Goal: Information Seeking & Learning: Learn about a topic

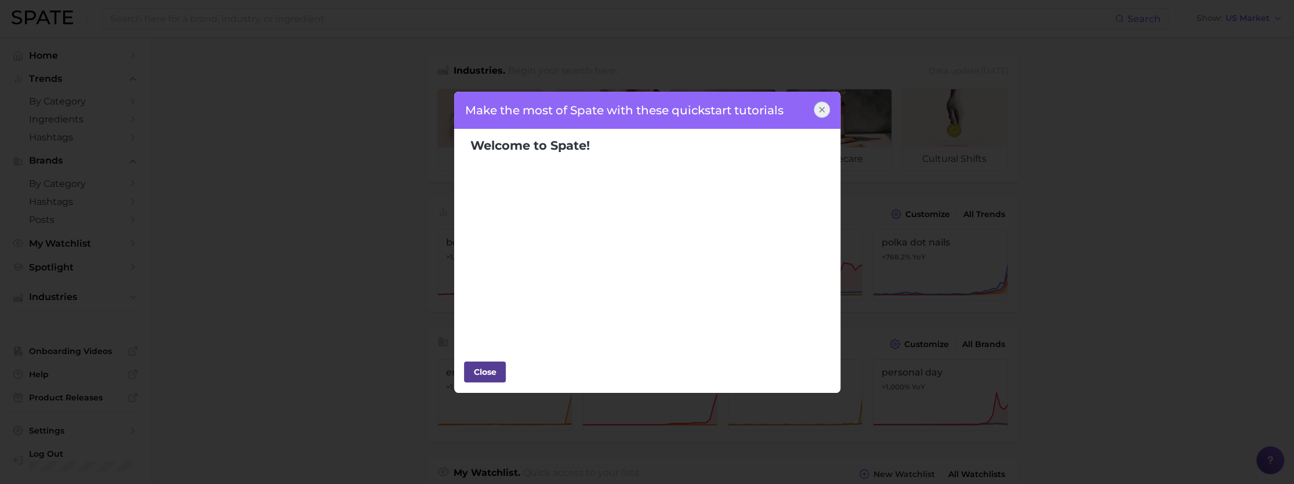
click at [488, 372] on div "Close" at bounding box center [485, 371] width 35 height 17
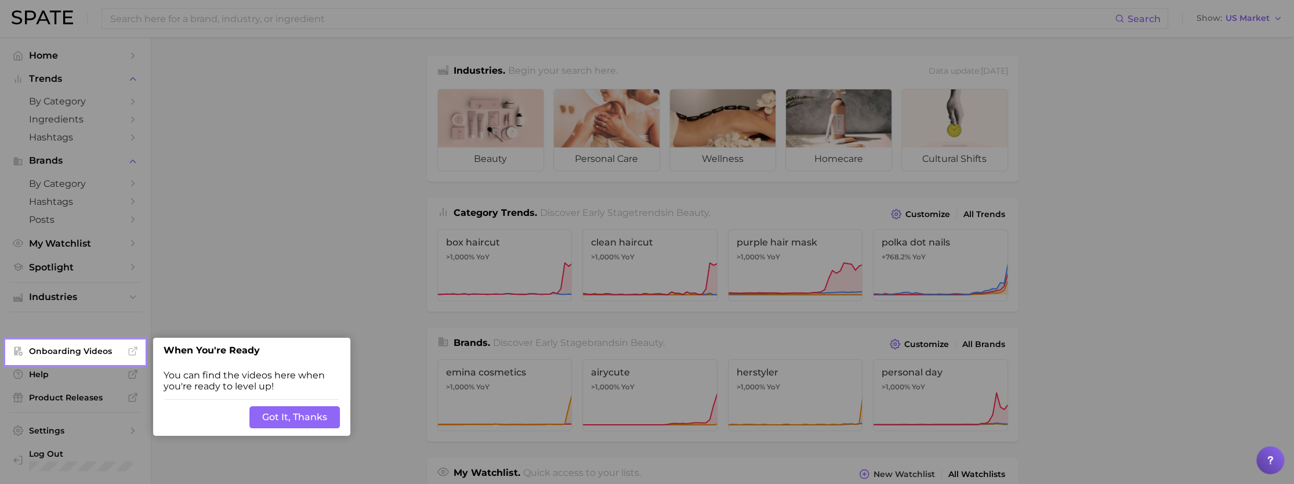
click at [304, 256] on div at bounding box center [719, 461] width 1150 height 922
click at [309, 414] on button "Got It, Thanks" at bounding box center [294, 417] width 90 height 22
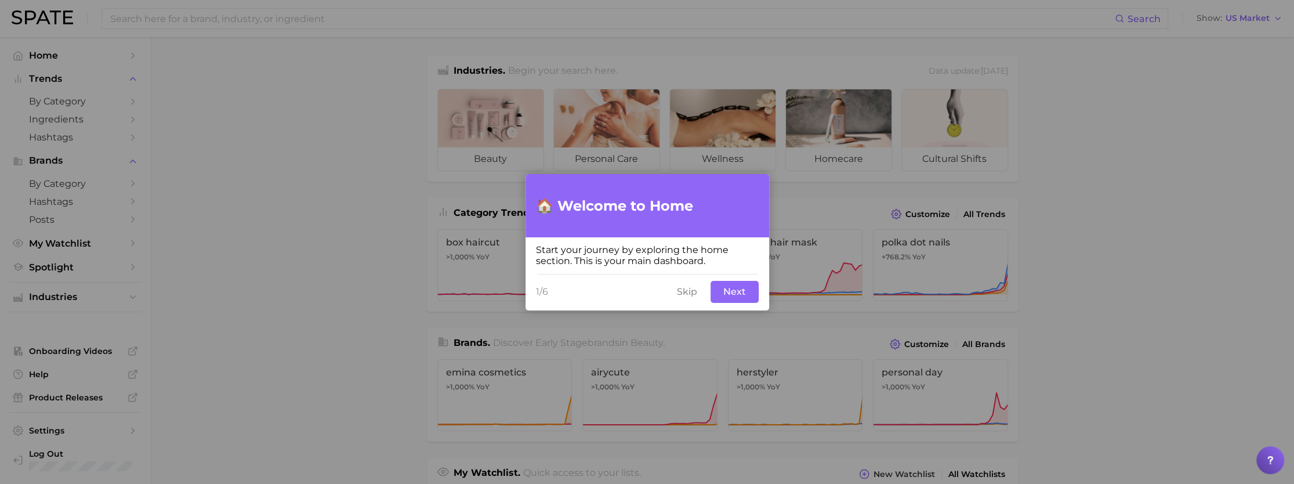
click at [741, 285] on button "Next" at bounding box center [735, 292] width 48 height 22
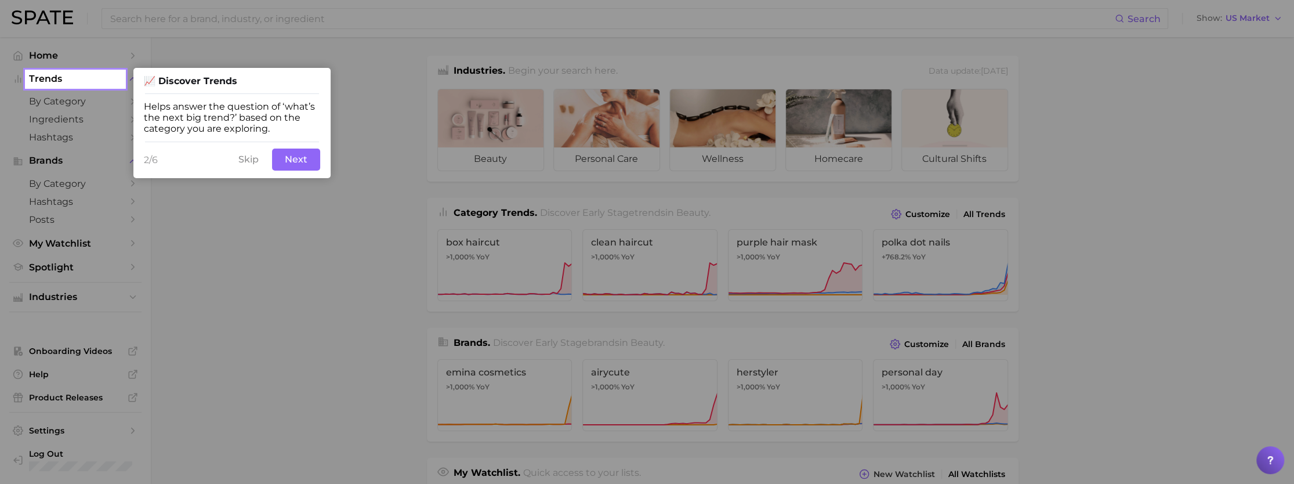
click at [247, 163] on button "Skip" at bounding box center [248, 159] width 34 height 22
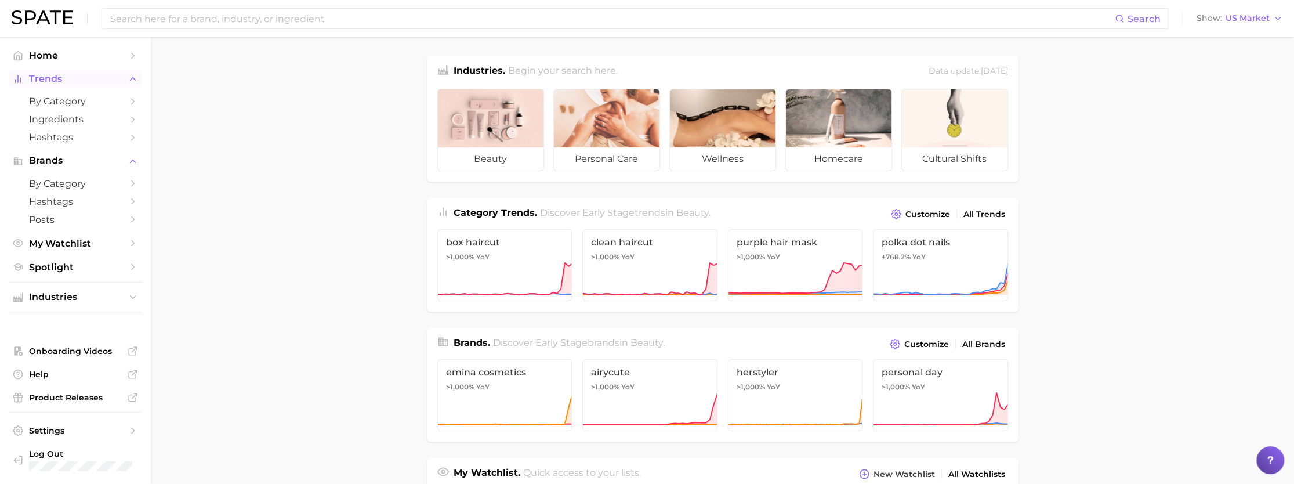
click at [52, 74] on span "Trends" at bounding box center [75, 79] width 93 height 10
click at [75, 74] on span "Trends" at bounding box center [75, 79] width 93 height 10
click at [73, 126] on link "Ingredients" at bounding box center [75, 119] width 132 height 18
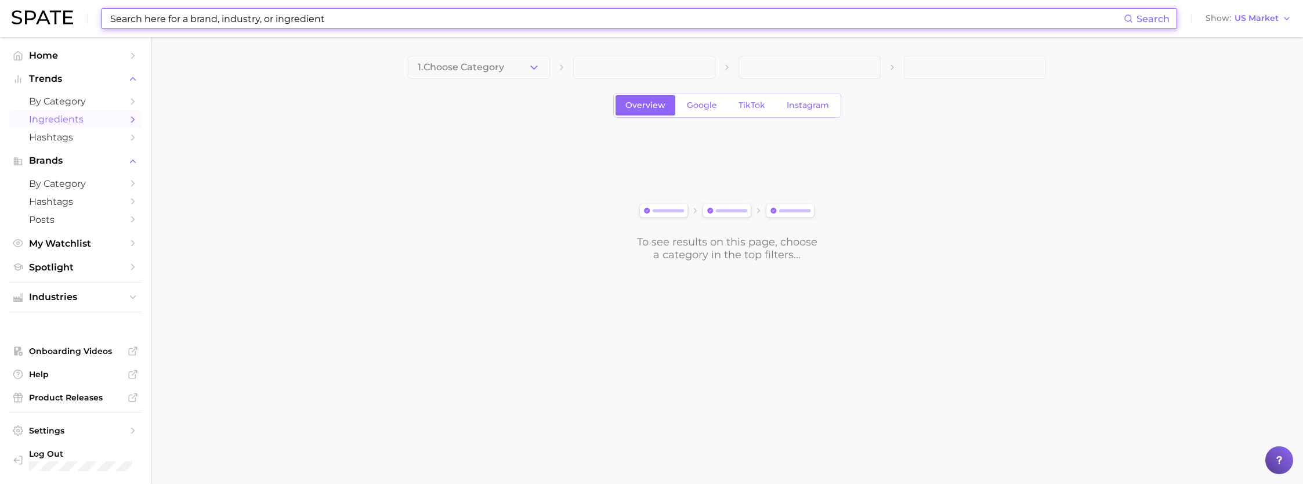
click at [291, 20] on input at bounding box center [616, 19] width 1014 height 20
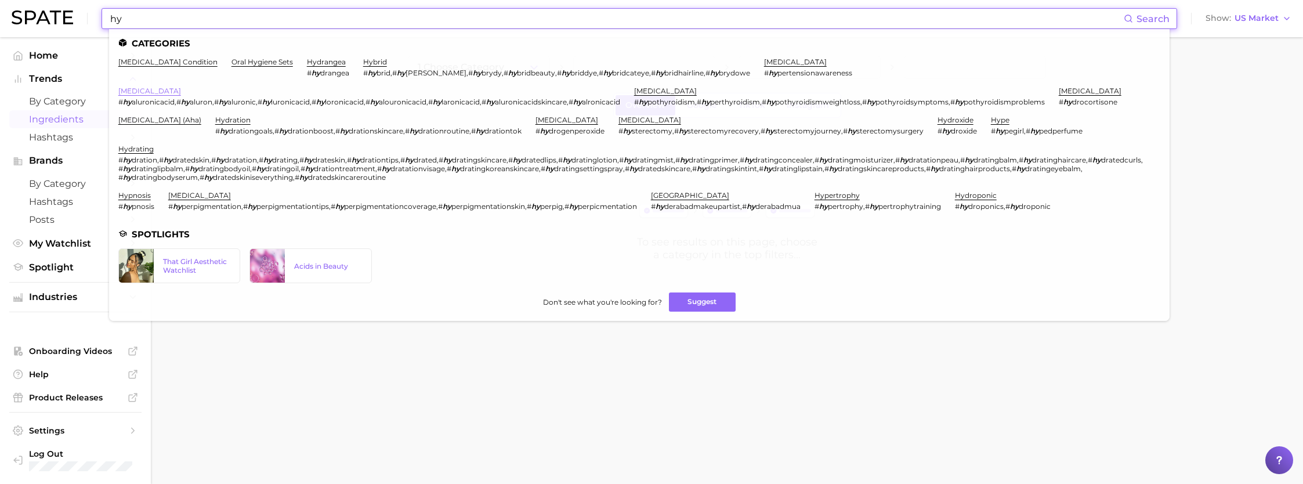
type input "hy"
click at [147, 92] on link "[MEDICAL_DATA]" at bounding box center [149, 90] width 63 height 9
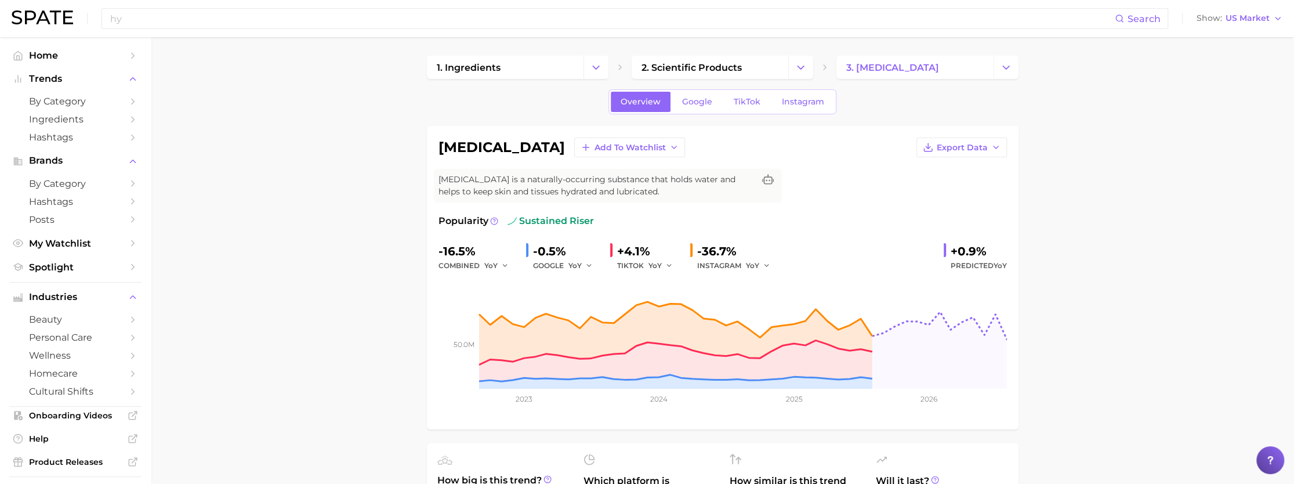
click at [735, 263] on div "INSTAGRAM YoY" at bounding box center [737, 266] width 81 height 14
click at [763, 265] on icon "button" at bounding box center [767, 266] width 8 height 8
click at [781, 302] on button "QoQ" at bounding box center [810, 305] width 128 height 21
click at [770, 266] on icon "button" at bounding box center [770, 266] width 8 height 8
click at [780, 321] on button "MoM" at bounding box center [810, 326] width 128 height 21
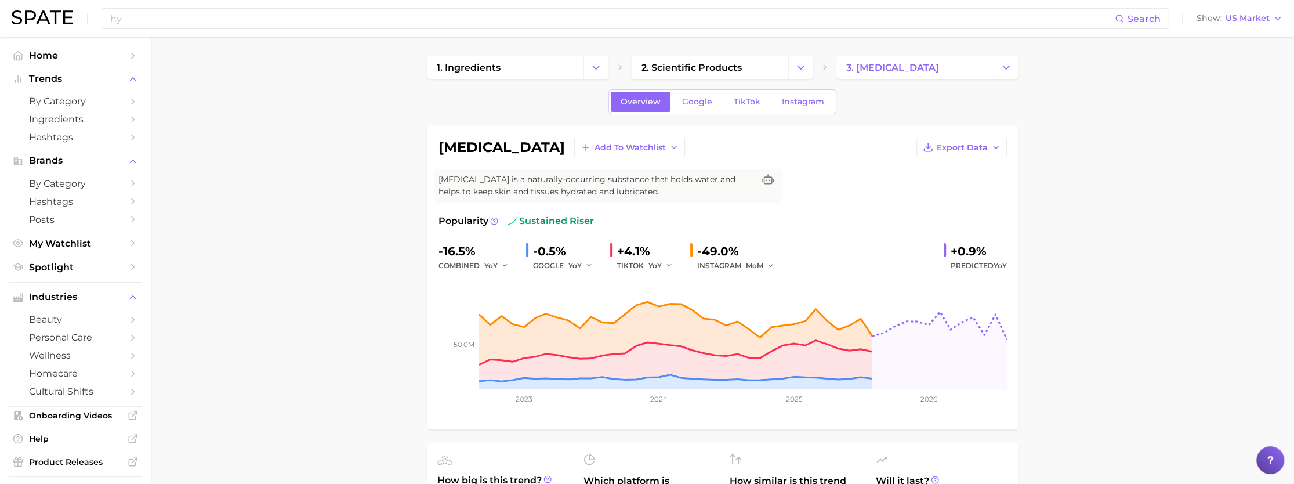
click at [760, 256] on div "-49.0%" at bounding box center [737, 251] width 81 height 19
click at [766, 270] on button "MoM" at bounding box center [760, 266] width 29 height 14
click at [765, 280] on span "YoY" at bounding box center [759, 284] width 15 height 10
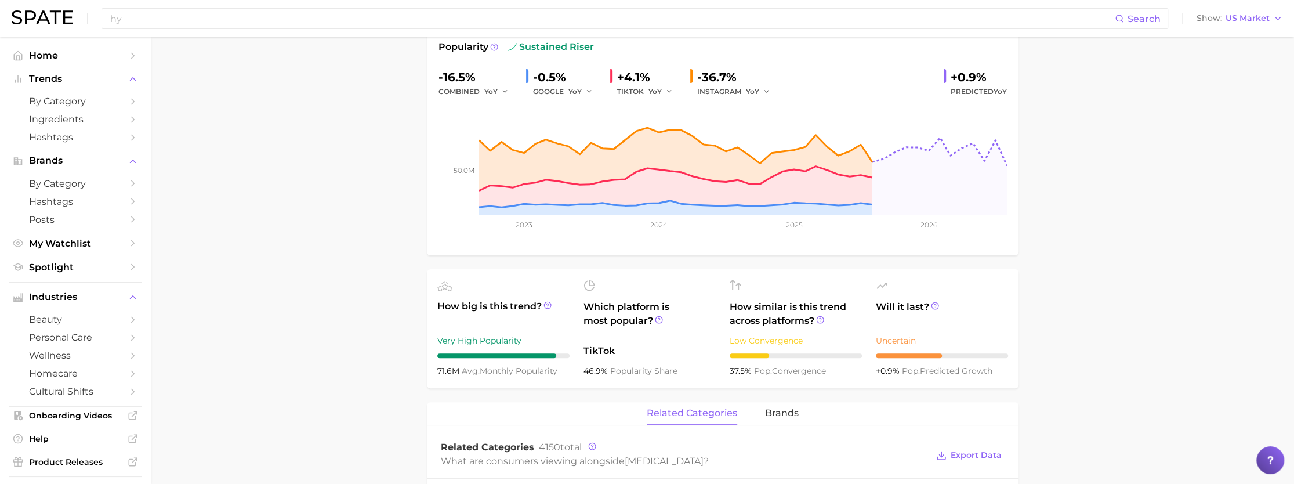
scroll to position [116, 0]
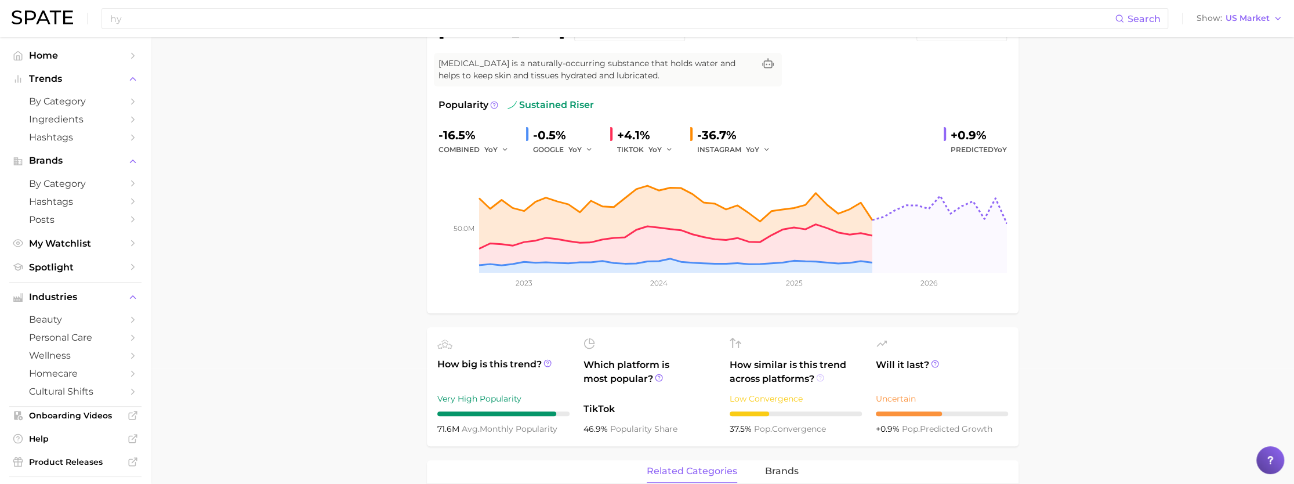
click at [821, 376] on icon at bounding box center [820, 377] width 2 height 2
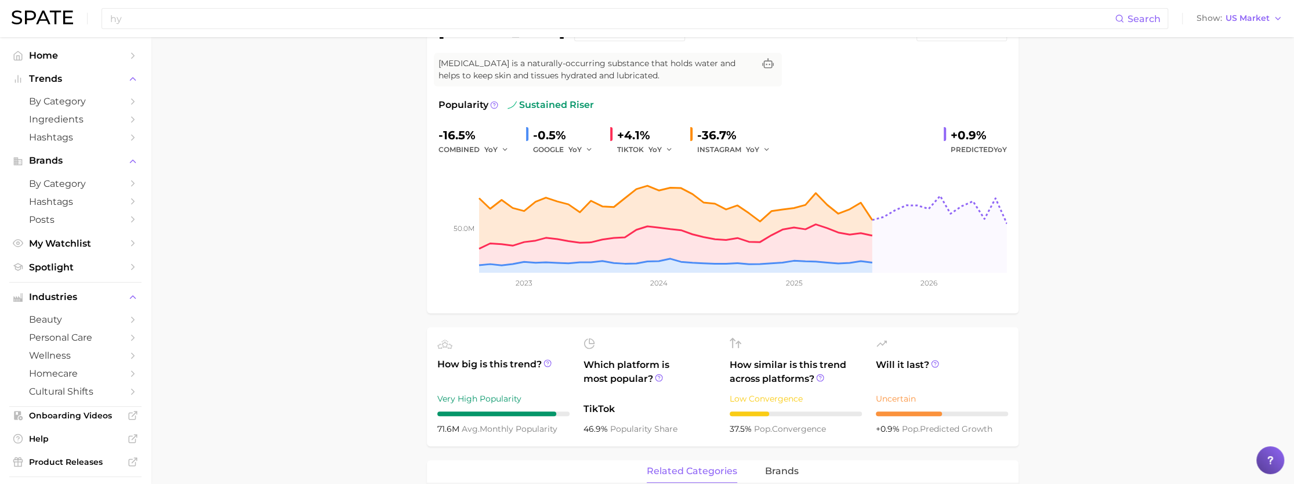
click at [936, 364] on icon at bounding box center [935, 364] width 8 height 8
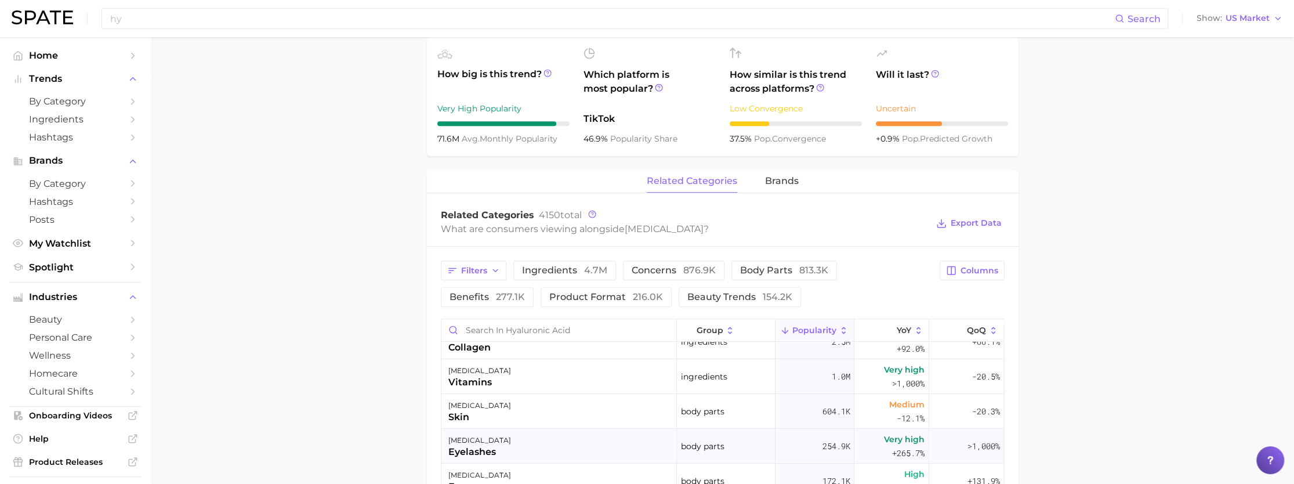
scroll to position [0, 0]
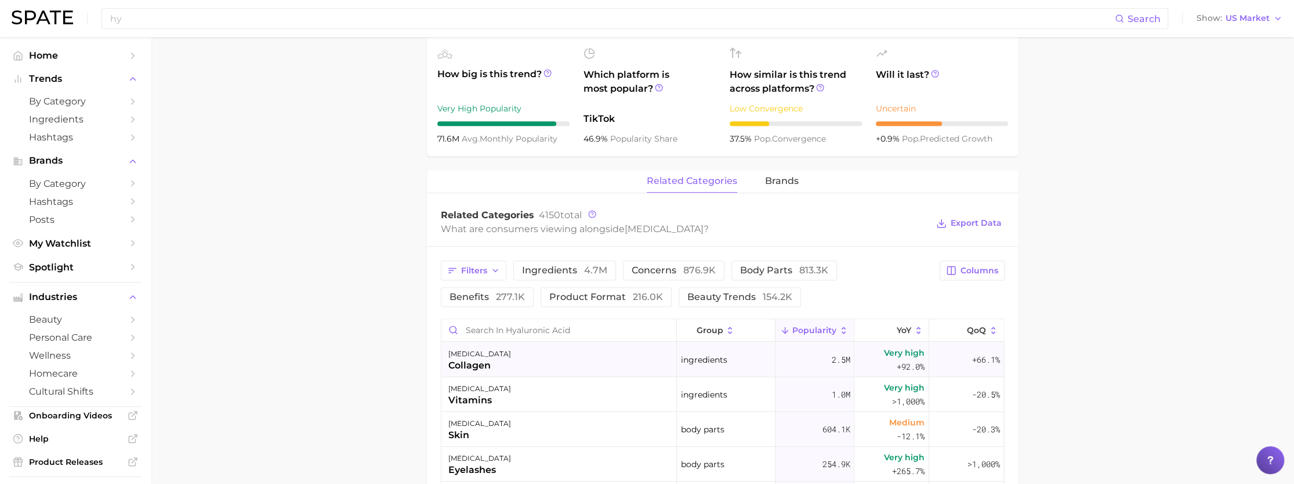
click at [527, 361] on div "[MEDICAL_DATA] collagen" at bounding box center [558, 359] width 235 height 35
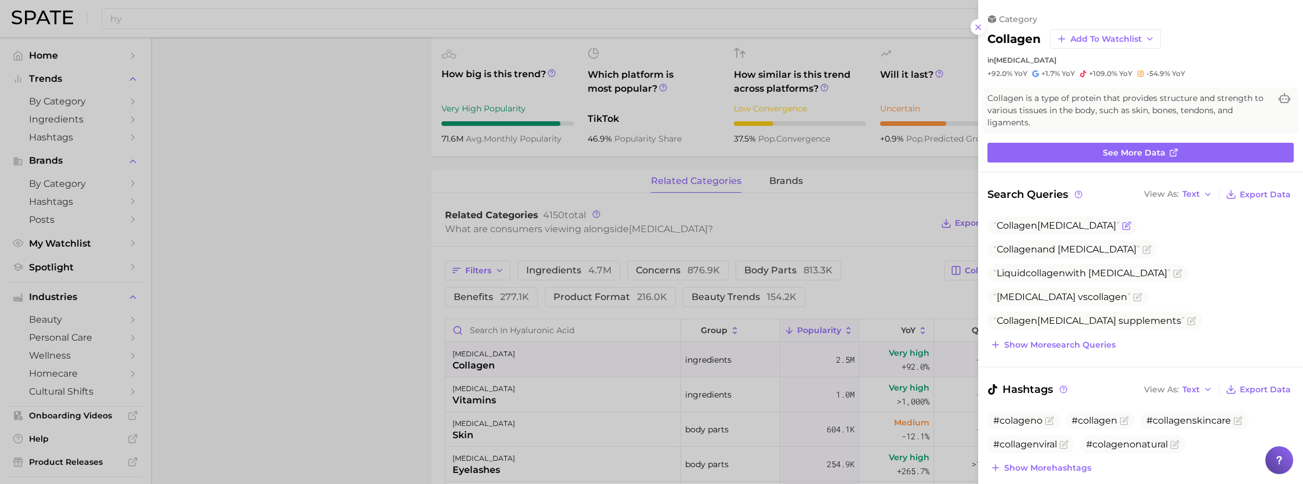
click at [1122, 224] on icon "Flag as miscategorized or irrelevant" at bounding box center [1126, 225] width 9 height 9
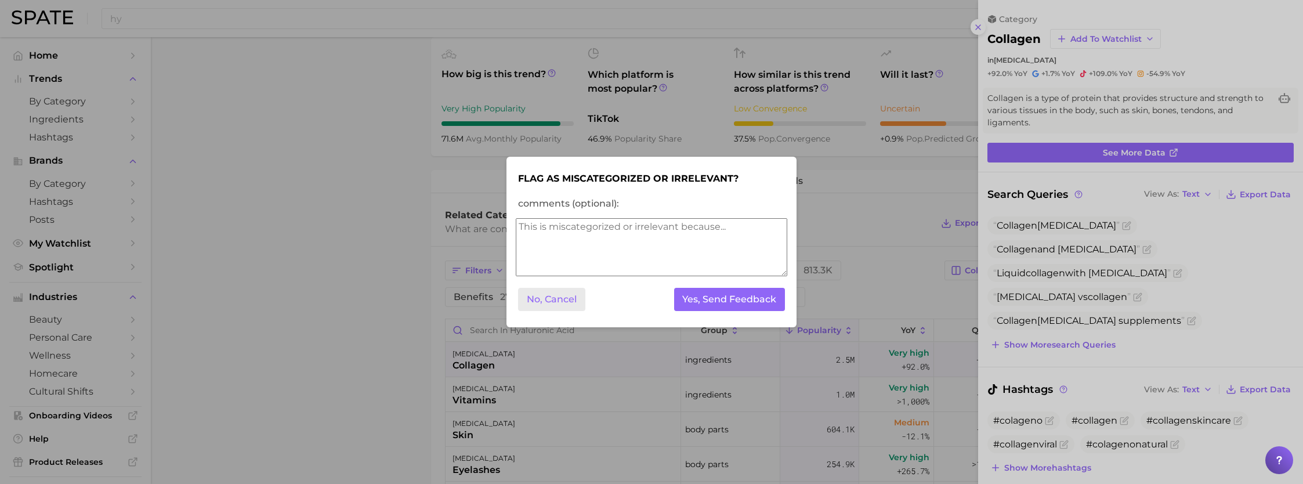
click at [548, 297] on button "No, Cancel" at bounding box center [551, 300] width 67 height 24
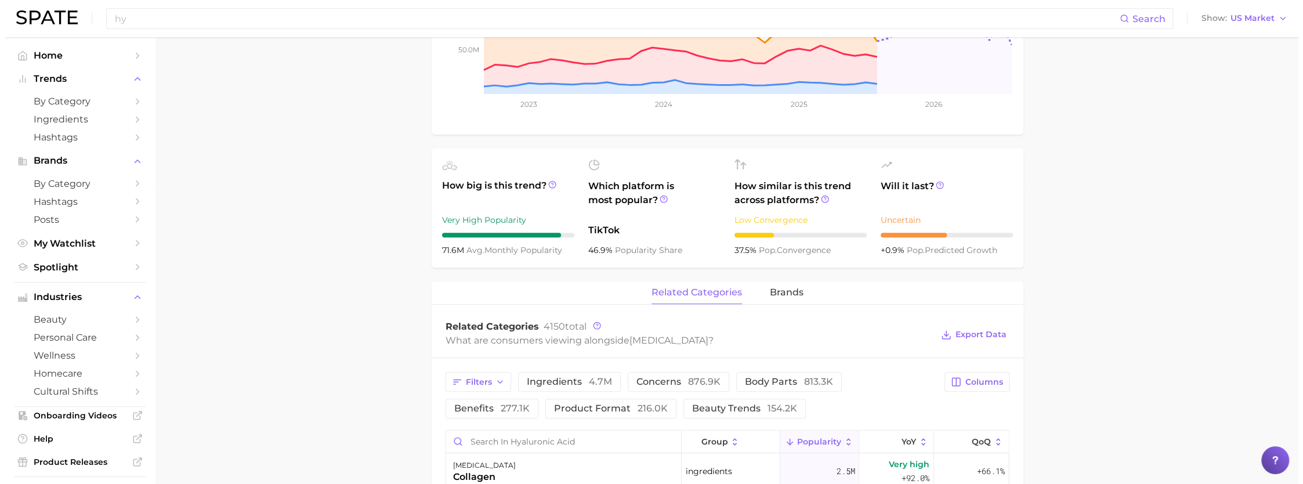
scroll to position [348, 0]
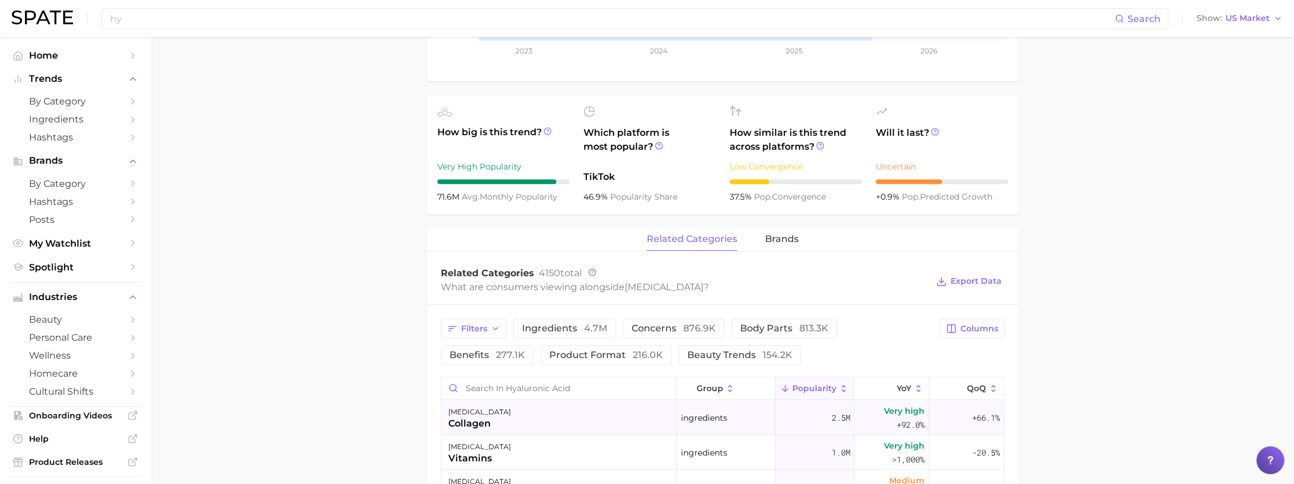
click at [483, 421] on div "collagen" at bounding box center [479, 423] width 63 height 14
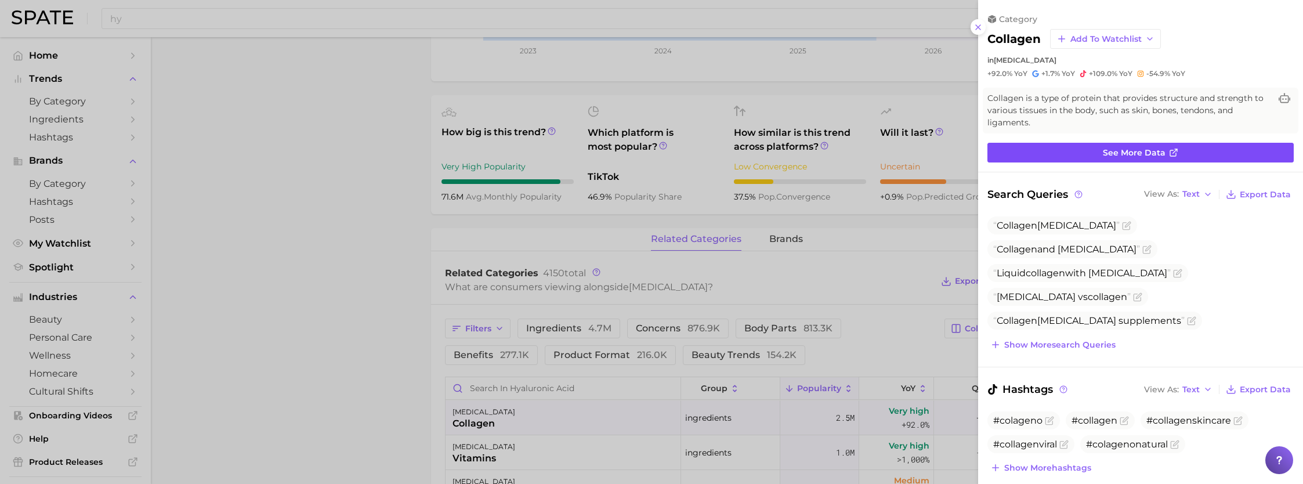
click at [1182, 150] on link "See more data" at bounding box center [1140, 153] width 306 height 20
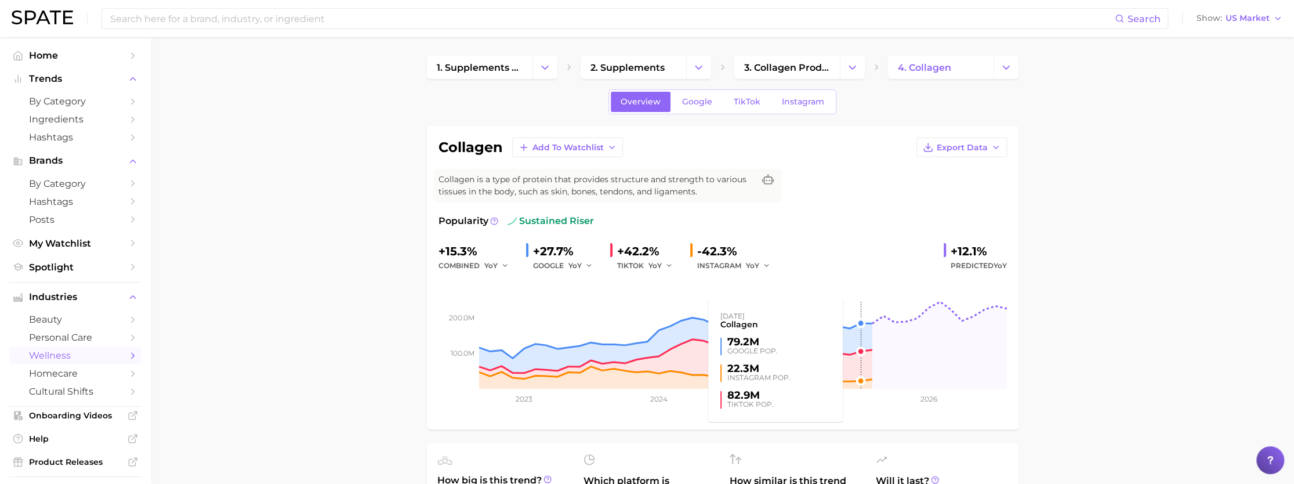
scroll to position [232, 0]
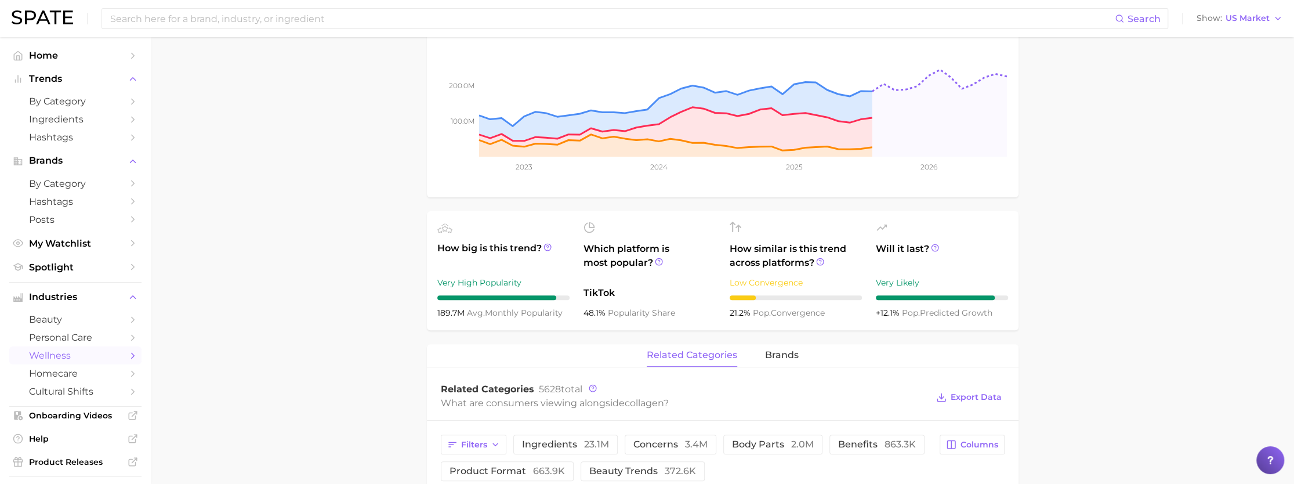
click at [1137, 251] on main "1. supplements & ingestibles 2. supplements 3. collagen products 4. collagen Ov…" at bounding box center [722, 426] width 1143 height 1243
